Goal: Information Seeking & Learning: Learn about a topic

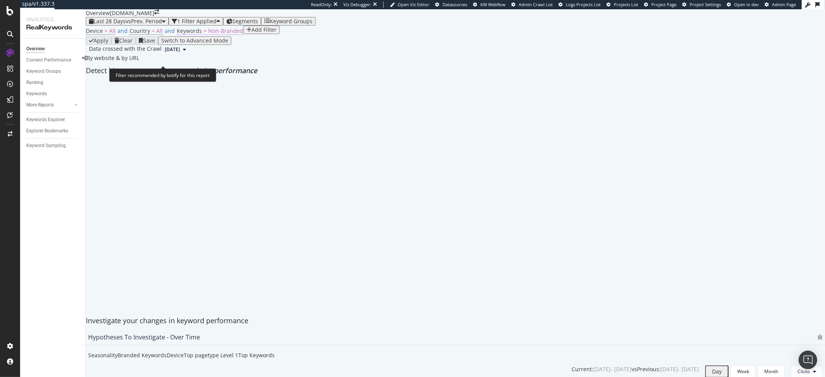
click at [215, 34] on span "Non-Branded" at bounding box center [225, 30] width 35 height 7
click at [212, 65] on div "Non-Branded" at bounding box center [196, 62] width 32 height 5
click at [139, 62] on div "By website & by URL" at bounding box center [110, 58] width 57 height 8
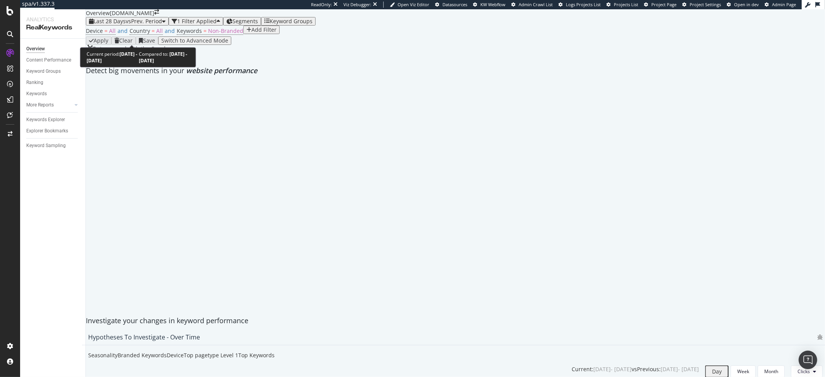
click at [120, 25] on span "Last 28 Days" at bounding box center [110, 20] width 32 height 7
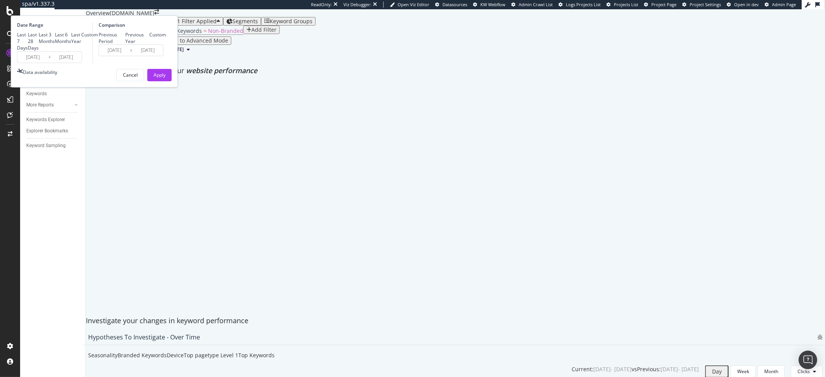
click at [125, 38] on div "Previous Year" at bounding box center [125, 38] width 0 height 0
type input "2024/07/31"
type input "[DATE]"
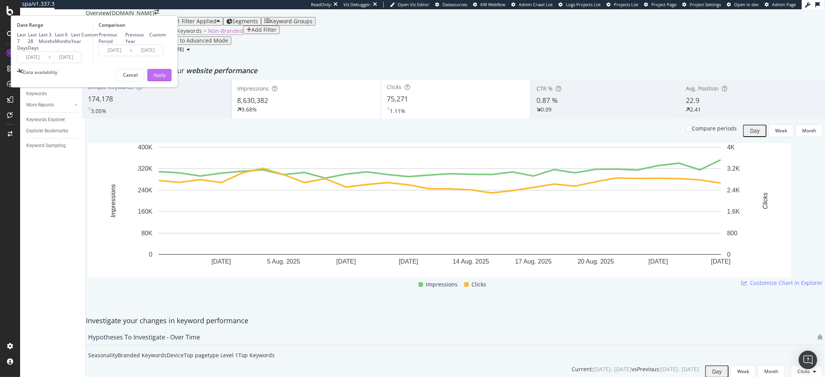
click at [166, 81] on div "Apply" at bounding box center [160, 75] width 12 height 12
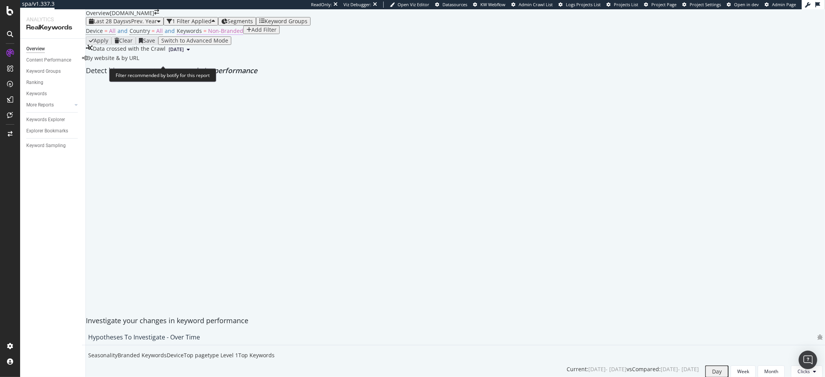
click at [213, 34] on span "Non-Branded" at bounding box center [225, 30] width 35 height 7
click at [209, 65] on span "Non-Branded" at bounding box center [194, 62] width 29 height 7
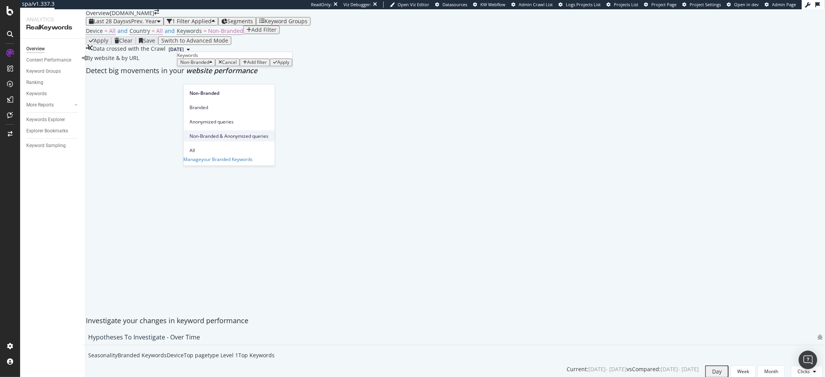
click at [224, 132] on span "Non-Branded & Anonymized queries" at bounding box center [229, 135] width 79 height 7
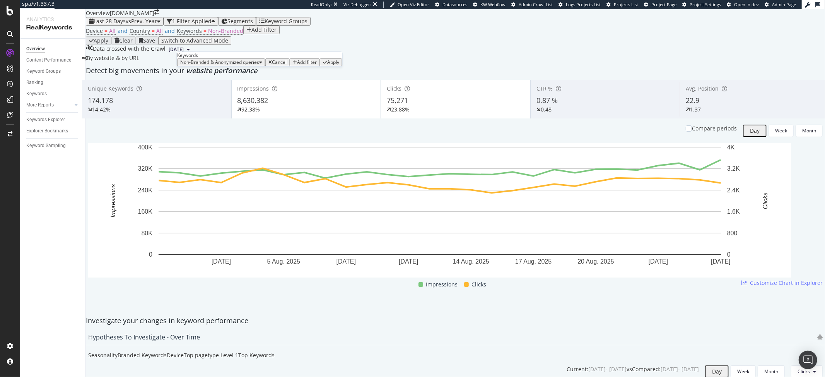
click at [327, 65] on div "Apply" at bounding box center [333, 62] width 12 height 5
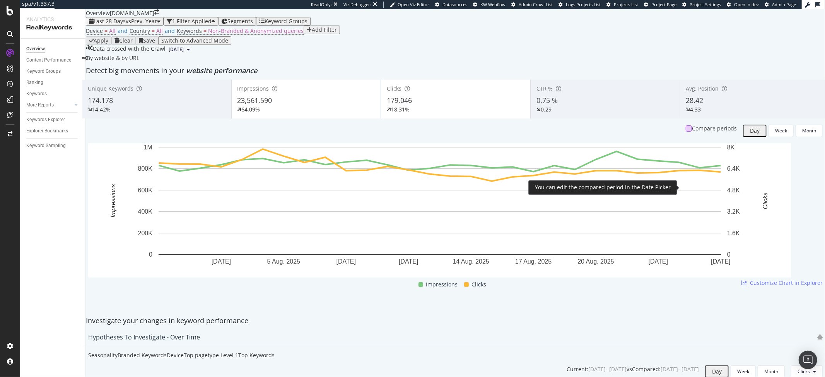
click at [686, 132] on div at bounding box center [689, 128] width 6 height 6
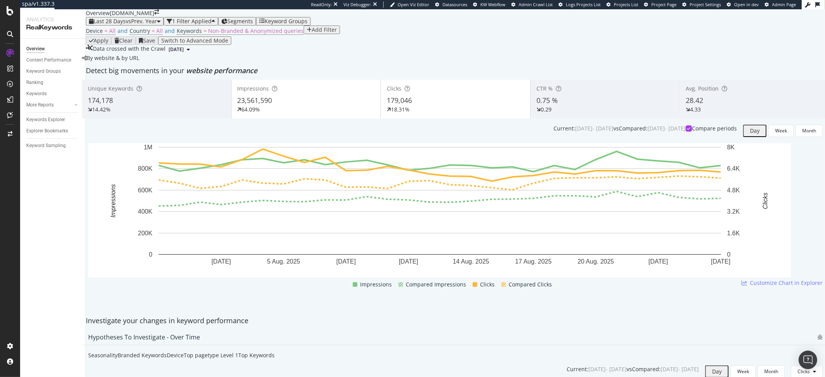
click at [344, 106] on div "23,561,590" at bounding box center [306, 101] width 138 height 10
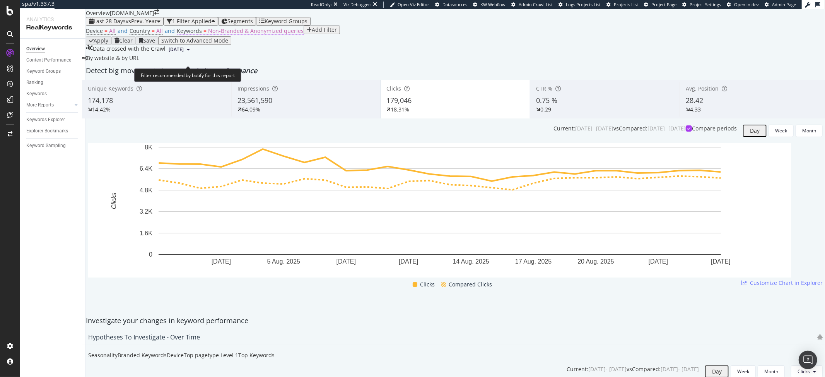
click at [268, 34] on span "Non-Branded & Anonymized queries" at bounding box center [256, 30] width 96 height 7
click at [238, 65] on div "Non-Branded & Anonymized queries" at bounding box center [221, 62] width 82 height 5
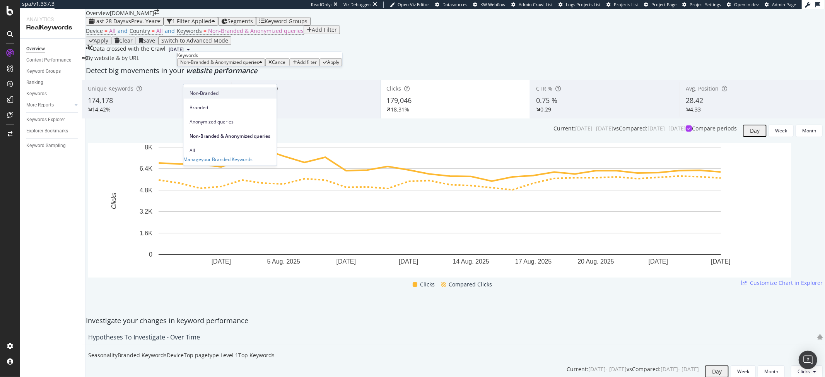
click at [219, 97] on div "Non-Branded" at bounding box center [229, 92] width 93 height 11
click at [277, 65] on div "Apply" at bounding box center [283, 62] width 12 height 5
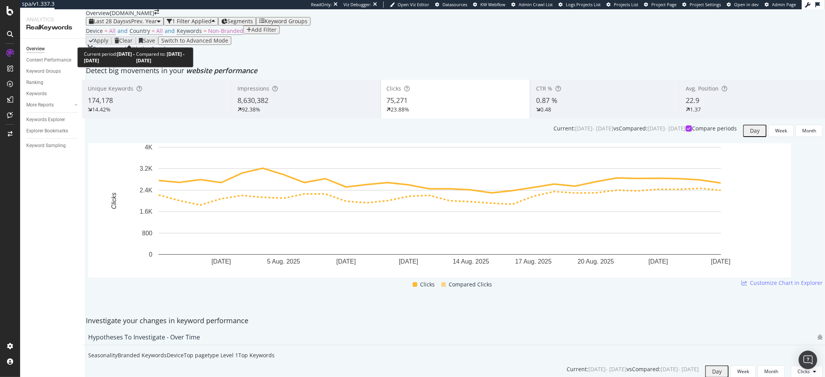
click at [125, 25] on span "Last 28 Days" at bounding box center [110, 20] width 32 height 7
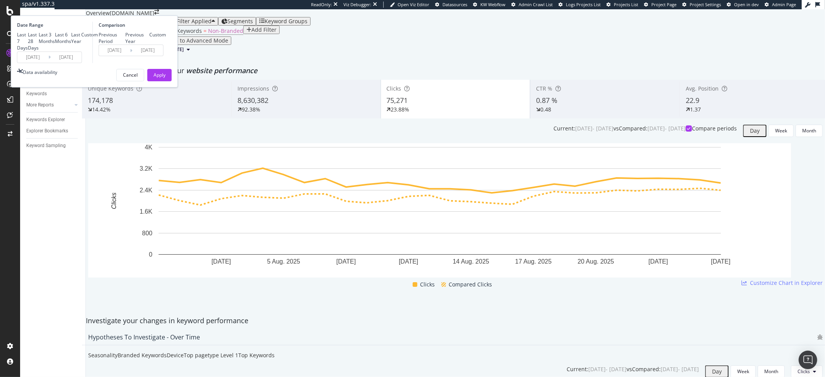
click at [39, 38] on div "Last 3 Months" at bounding box center [39, 38] width 0 height 0
type input "2025/05/27"
type input "2024/05/28"
click at [166, 78] on div "Apply" at bounding box center [160, 75] width 12 height 7
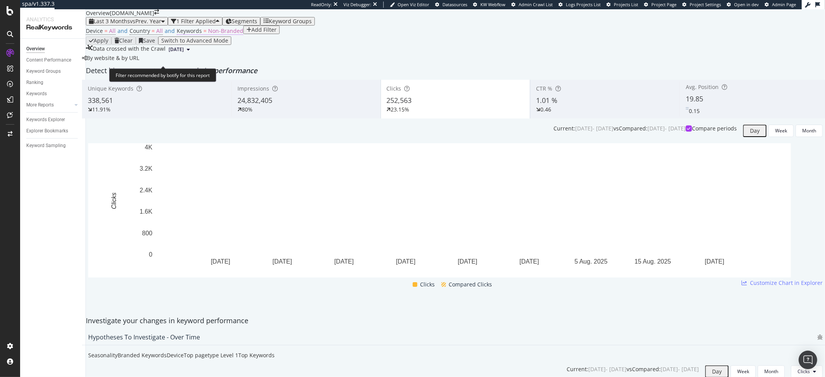
click at [215, 34] on span "Non-Branded" at bounding box center [225, 30] width 35 height 7
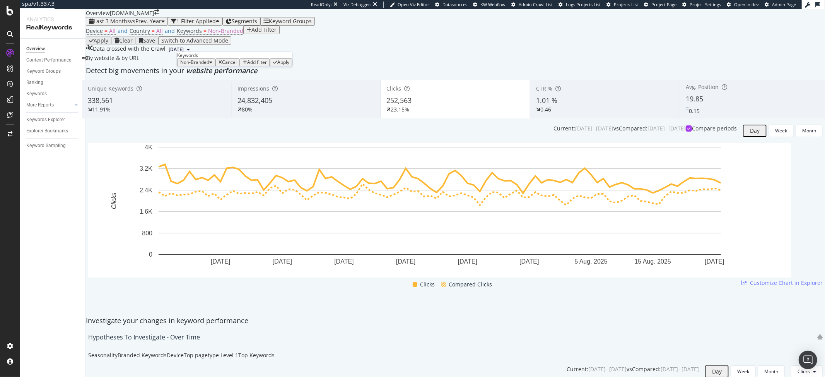
click at [209, 65] on span "Non-Branded" at bounding box center [194, 62] width 29 height 7
click at [215, 132] on span "Non-Branded & Anonymized queries" at bounding box center [229, 135] width 79 height 7
click at [264, 66] on div "Non-Branded & Anonymized queries Cancel Add filter Apply" at bounding box center [259, 62] width 165 height 8
click at [327, 65] on div "Apply" at bounding box center [333, 62] width 12 height 5
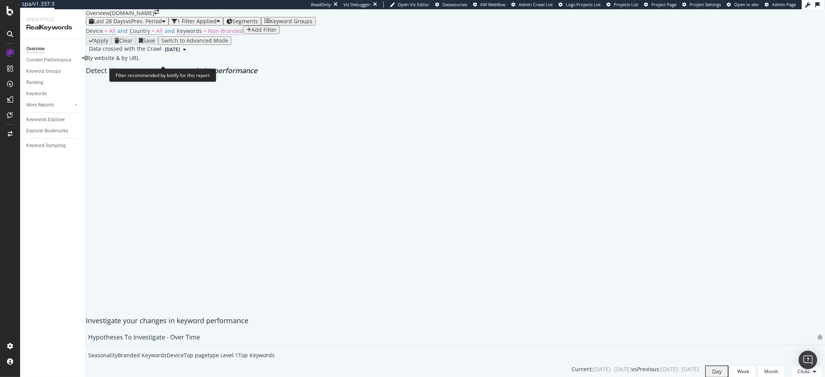
click at [217, 34] on span "Non-Branded" at bounding box center [225, 30] width 35 height 7
click at [212, 65] on div "button" at bounding box center [210, 62] width 3 height 5
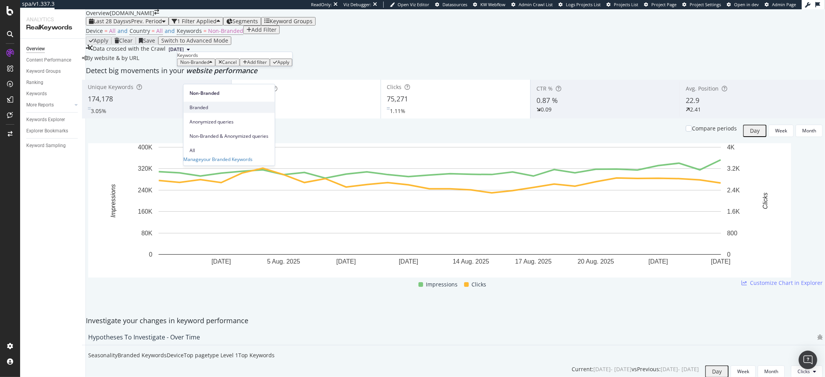
click at [207, 104] on span "Branded" at bounding box center [229, 107] width 79 height 7
click at [263, 66] on div "Branded Cancel Add filter Apply" at bounding box center [229, 62] width 105 height 8
click at [267, 65] on div "Apply" at bounding box center [273, 62] width 12 height 5
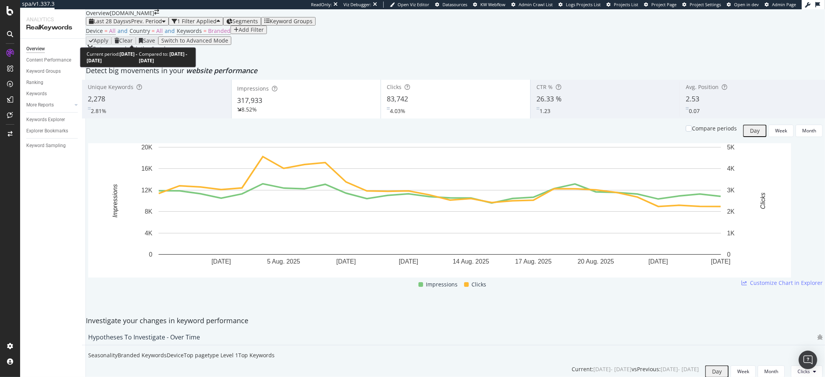
click at [122, 25] on span "Last 28 Days" at bounding box center [110, 20] width 32 height 7
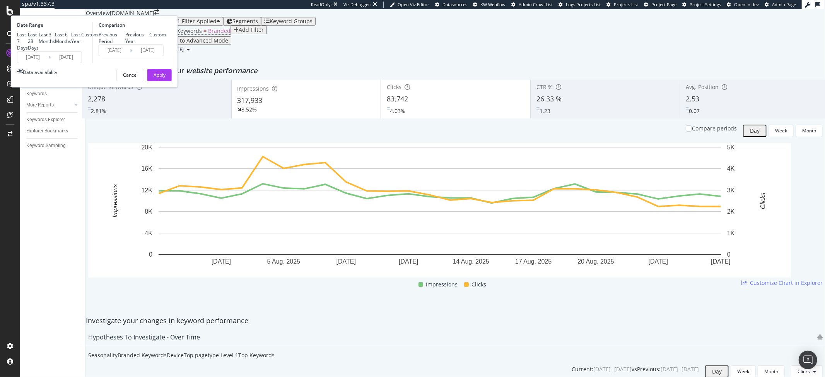
click at [296, 36] on div "Device = All and Country = All and Keywords = Branded Add Filter" at bounding box center [455, 31] width 739 height 11
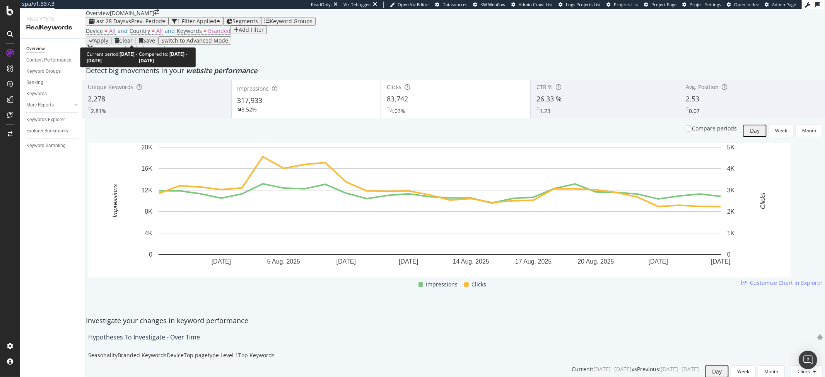
click at [116, 25] on span "Last 28 Days" at bounding box center [110, 20] width 32 height 7
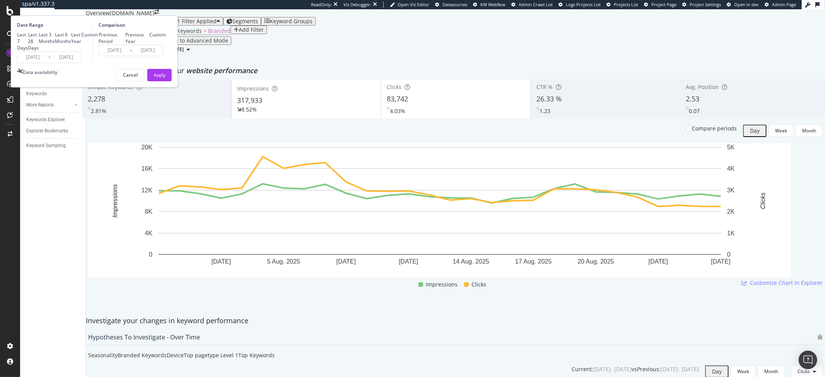
click at [71, 38] on div "Last Year" at bounding box center [71, 38] width 0 height 0
type input "[DATE]"
click at [166, 78] on div "Apply" at bounding box center [160, 75] width 12 height 7
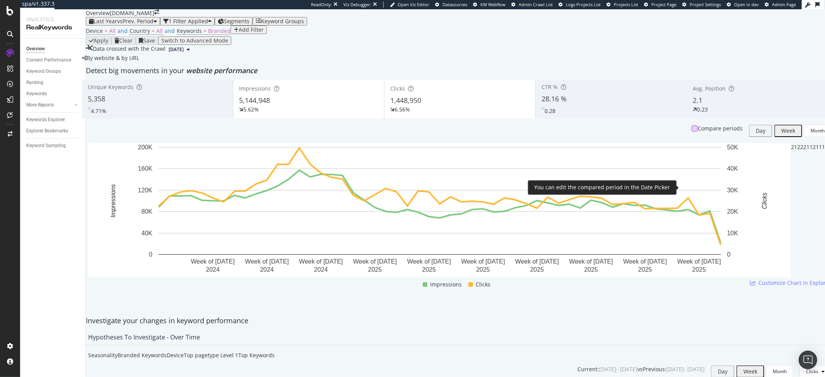
click at [692, 132] on div at bounding box center [695, 128] width 6 height 6
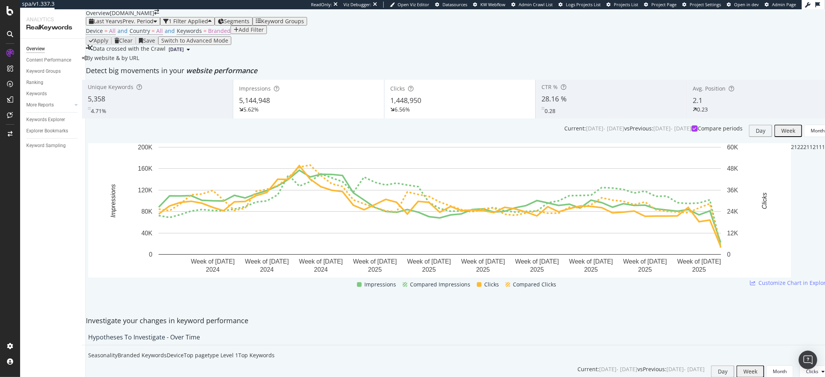
click at [411, 105] on span "1,448,950" at bounding box center [405, 100] width 31 height 9
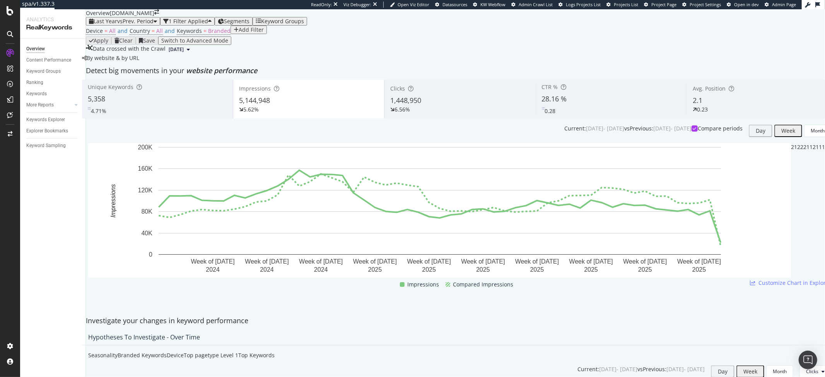
click at [409, 105] on span "1,448,950" at bounding box center [405, 100] width 31 height 9
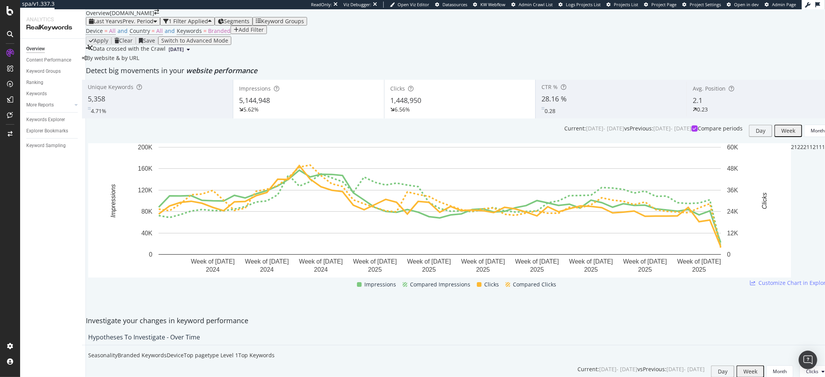
click at [336, 106] on div "5,144,948" at bounding box center [308, 101] width 139 height 10
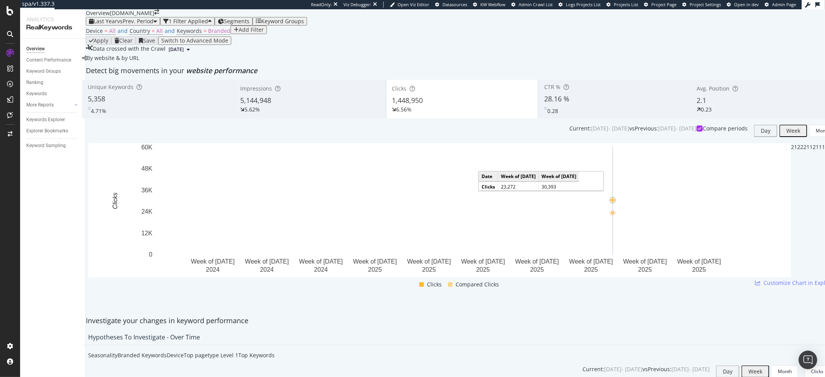
scroll to position [31, 0]
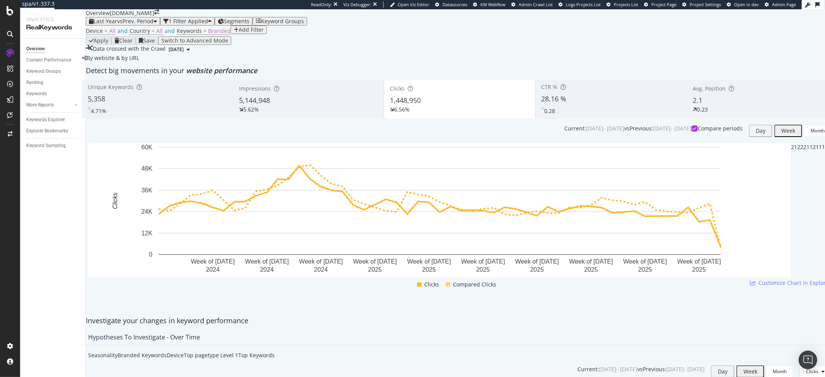
click at [343, 106] on div "5,144,948" at bounding box center [308, 101] width 139 height 10
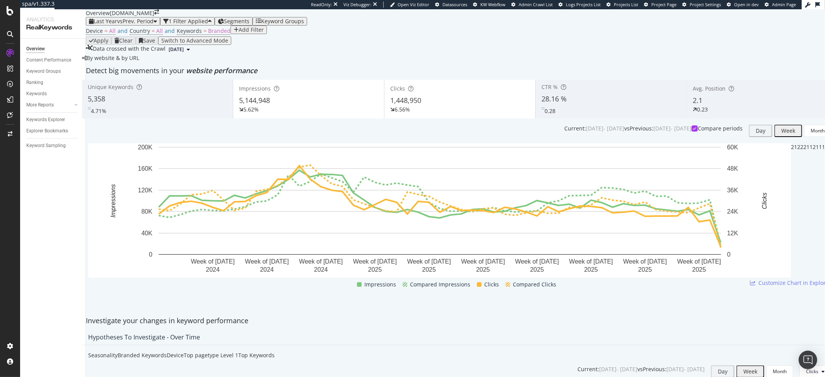
click at [419, 105] on span "1,448,950" at bounding box center [405, 100] width 31 height 9
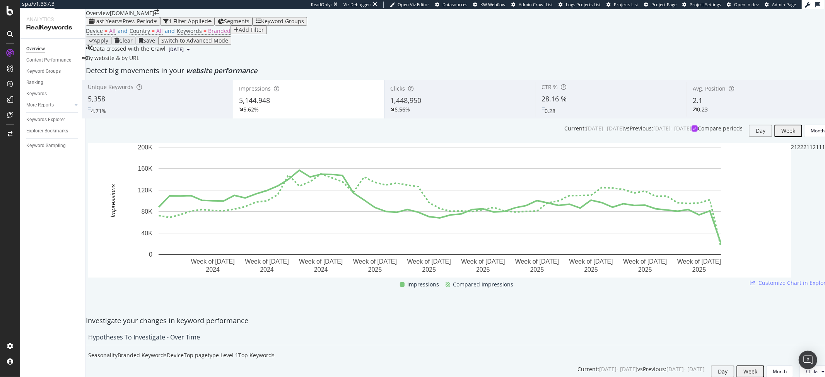
click at [400, 105] on span "1,448,950" at bounding box center [405, 100] width 31 height 9
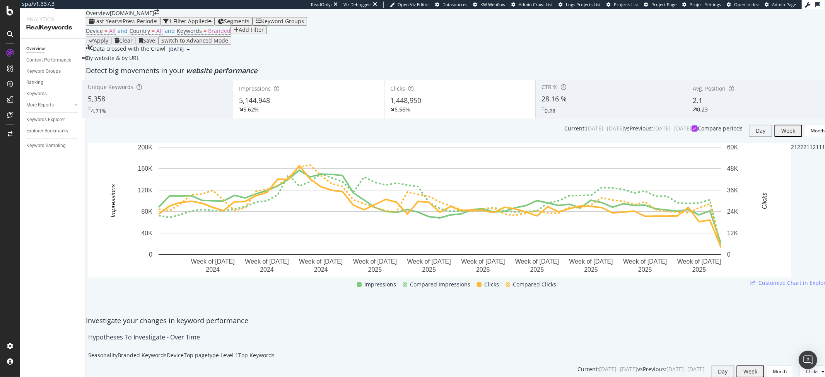
click at [319, 113] on div "5.62%" at bounding box center [308, 110] width 139 height 8
